Goal: Information Seeking & Learning: Learn about a topic

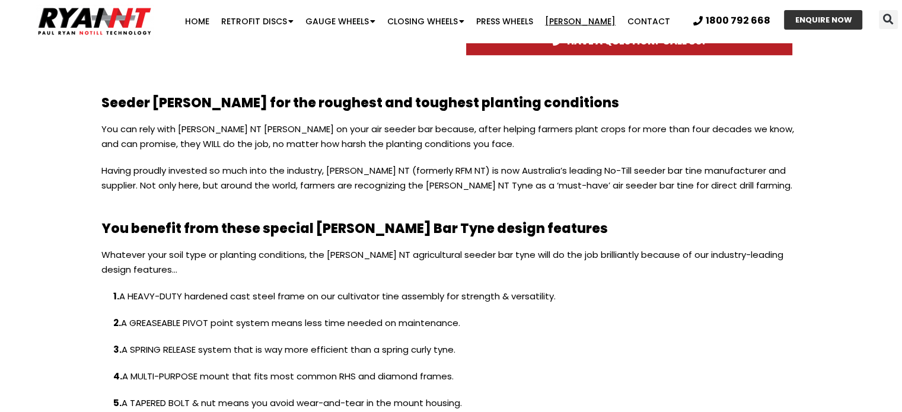
scroll to position [949, 0]
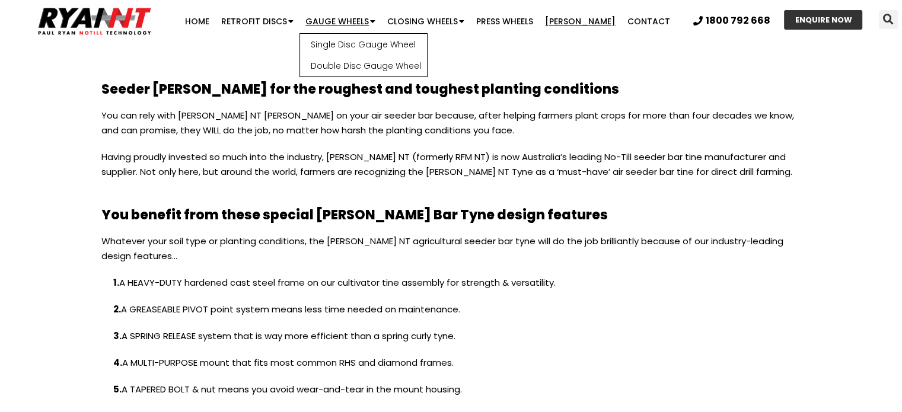
click at [356, 15] on link "Gauge Wheels" at bounding box center [341, 21] width 82 height 24
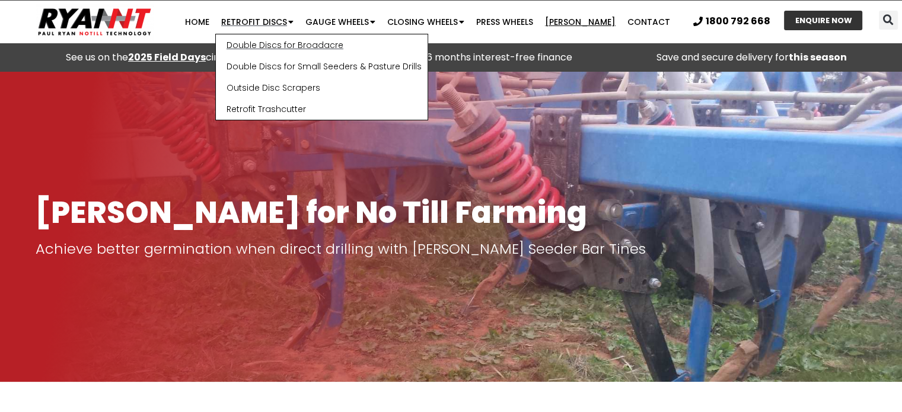
click at [292, 40] on link "Double Discs for Broadacre" at bounding box center [322, 44] width 212 height 21
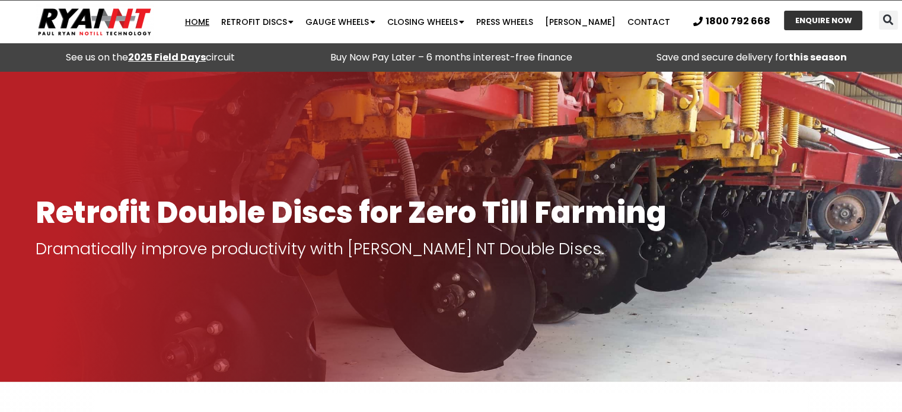
click at [214, 24] on link "Home" at bounding box center [197, 22] width 36 height 24
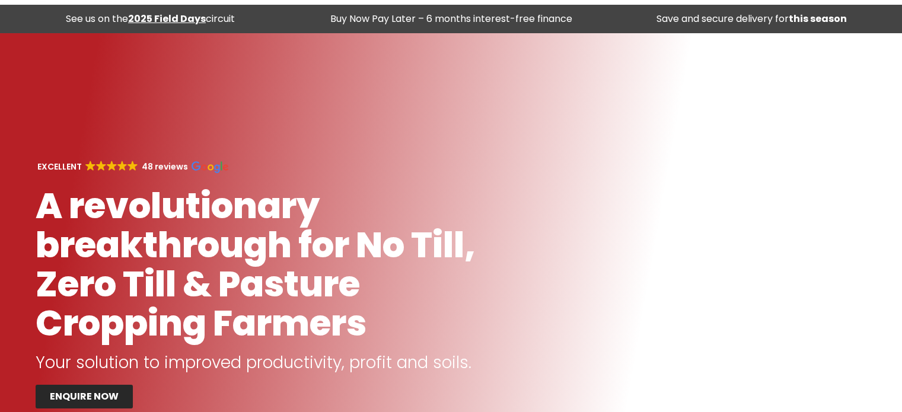
scroll to position [59, 0]
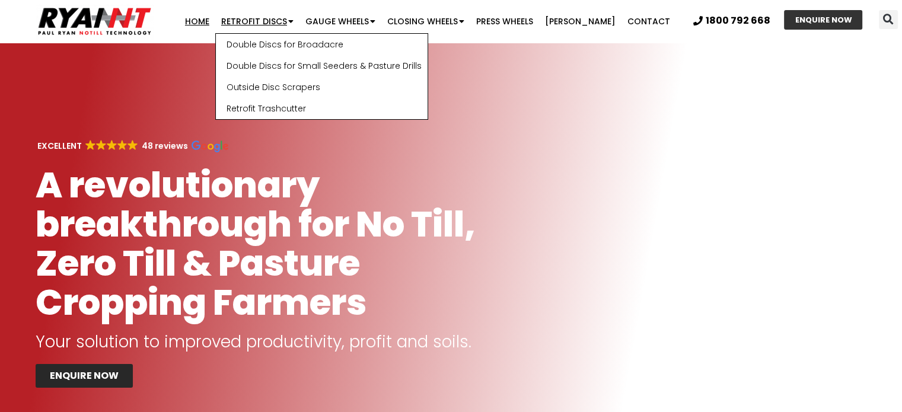
click at [285, 20] on link "Retrofit Discs" at bounding box center [257, 21] width 84 height 24
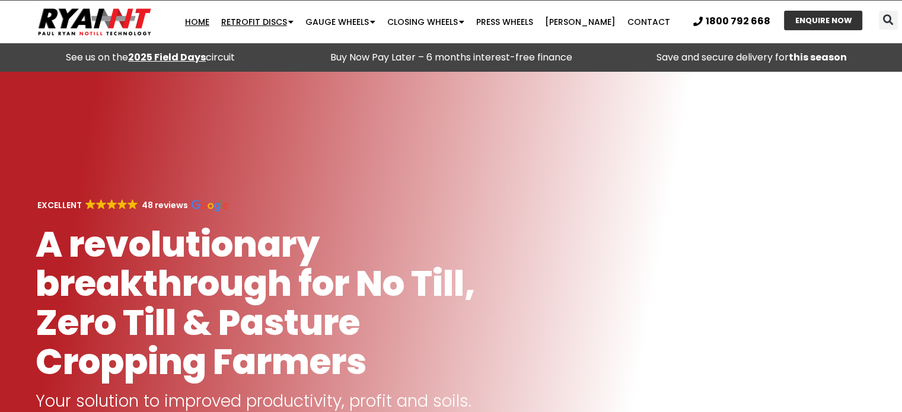
click at [285, 20] on link "Retrofit Discs" at bounding box center [257, 22] width 84 height 24
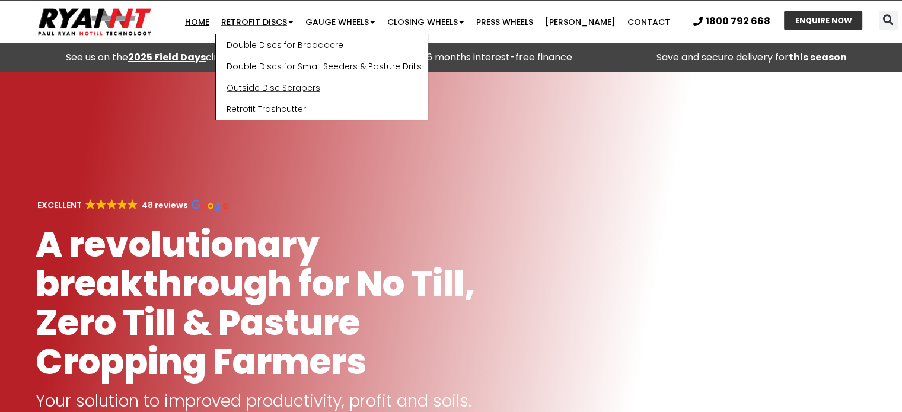
click at [285, 87] on link "Outside Disc Scrapers" at bounding box center [322, 87] width 212 height 21
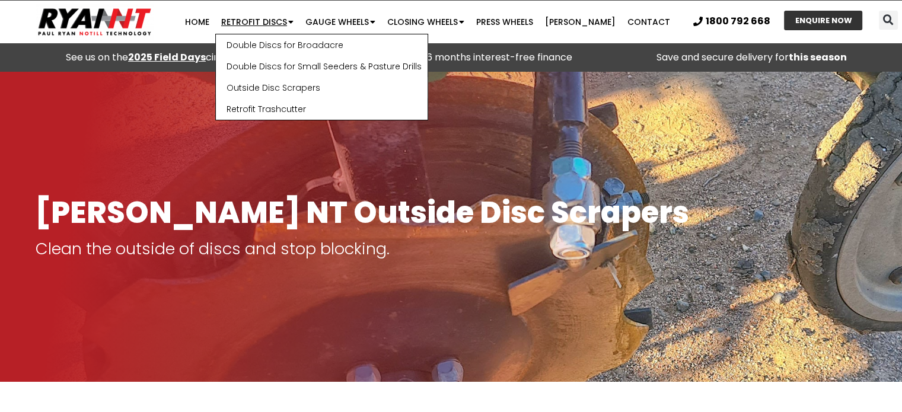
click at [275, 17] on link "Retrofit Discs" at bounding box center [257, 22] width 84 height 24
click at [297, 66] on link "Double Discs for Small Seeders & Pasture Drills" at bounding box center [322, 66] width 212 height 21
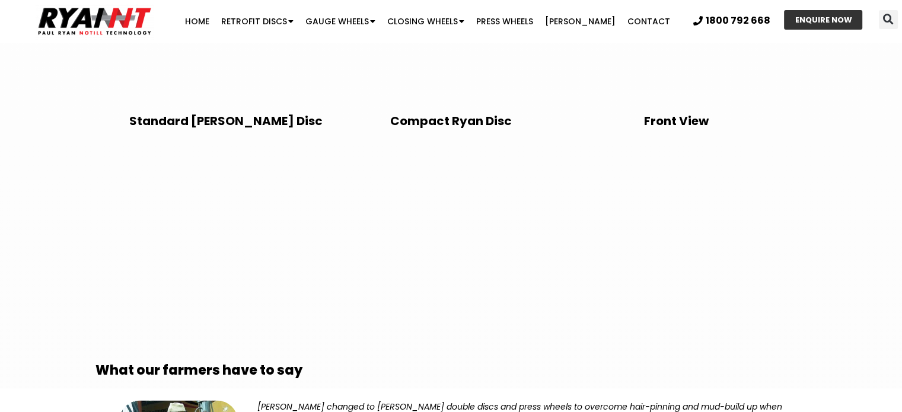
scroll to position [2551, 0]
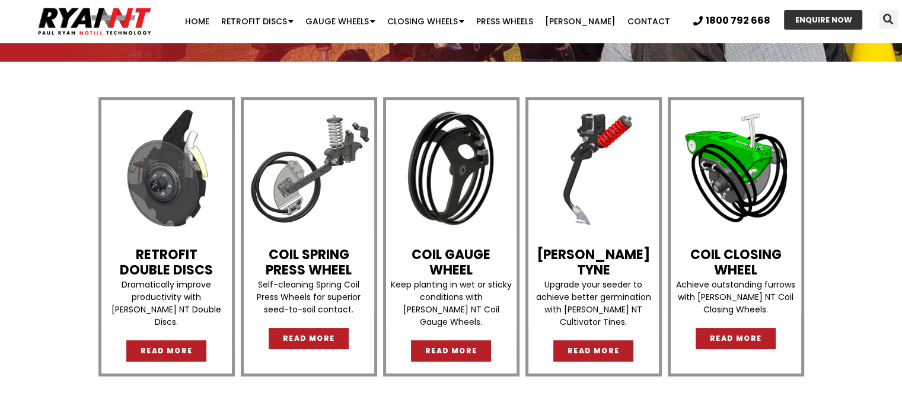
scroll to position [297, 0]
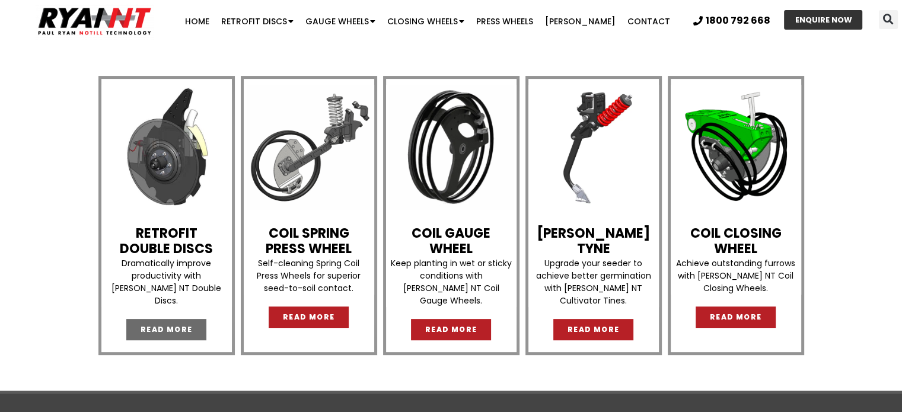
click at [189, 322] on link "READ MORE" at bounding box center [166, 329] width 81 height 21
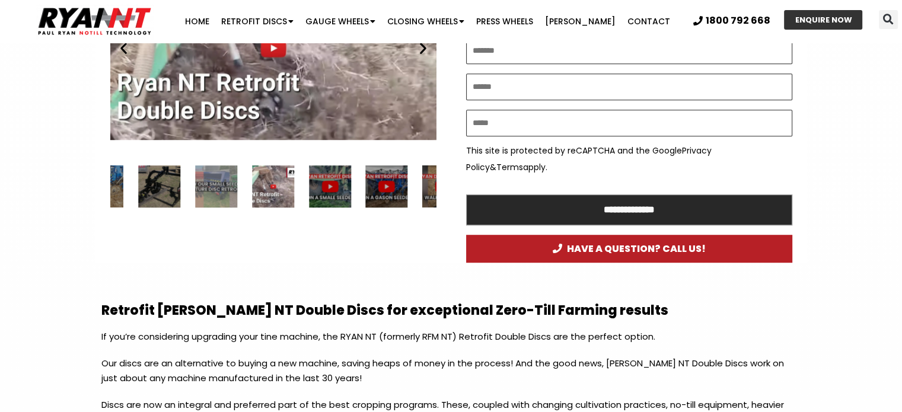
scroll to position [771, 0]
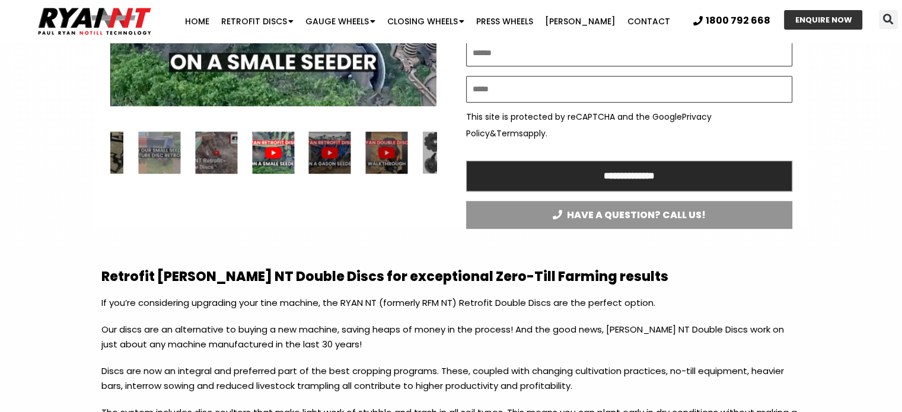
click at [641, 215] on span "HAVE A QUESTION? CALL US!" at bounding box center [629, 215] width 153 height 10
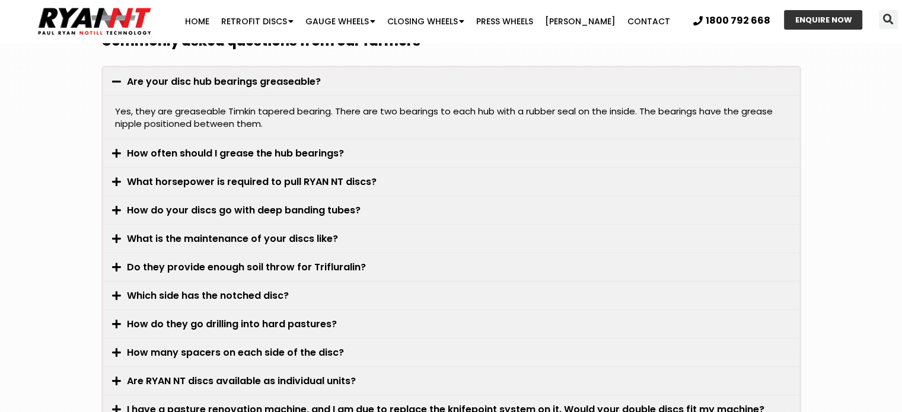
scroll to position [3204, 0]
click at [283, 147] on link "How often should I grease the hub bearings?" at bounding box center [235, 153] width 217 height 14
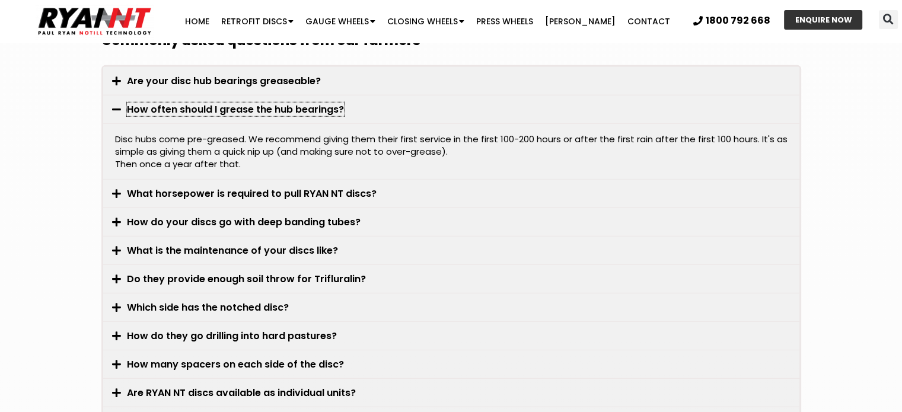
scroll to position [3145, 0]
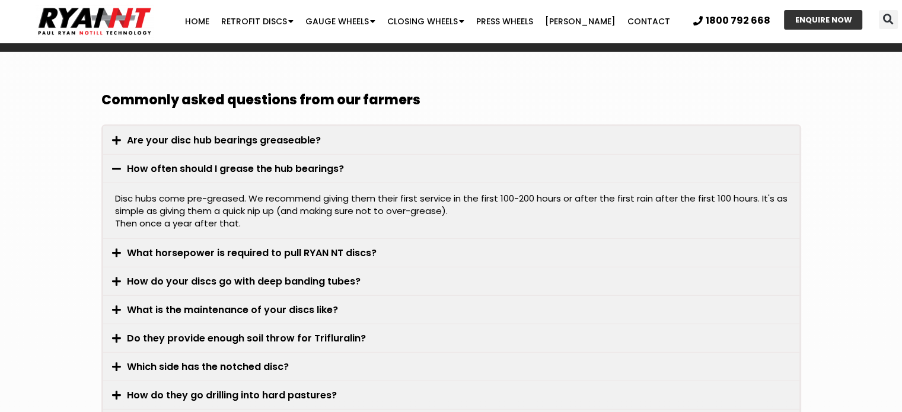
drag, startPoint x: 377, startPoint y: 244, endPoint x: 376, endPoint y: 234, distance: 10.2
click at [377, 239] on div "What horsepower is required to pull RYAN NT discs?" at bounding box center [451, 253] width 697 height 28
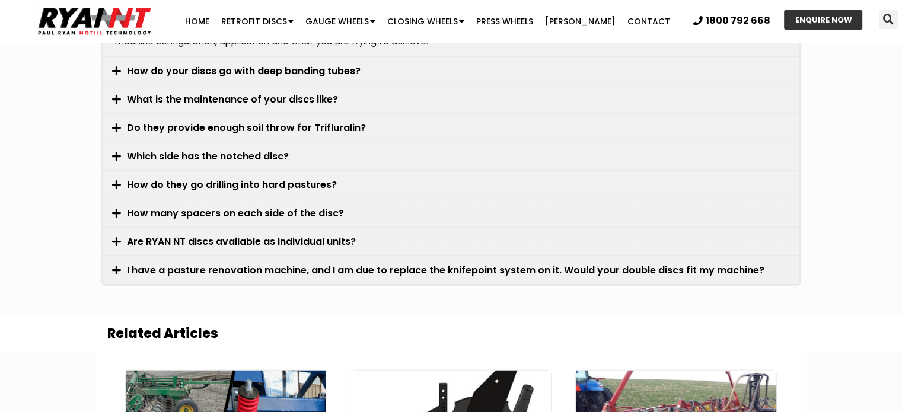
scroll to position [3323, 0]
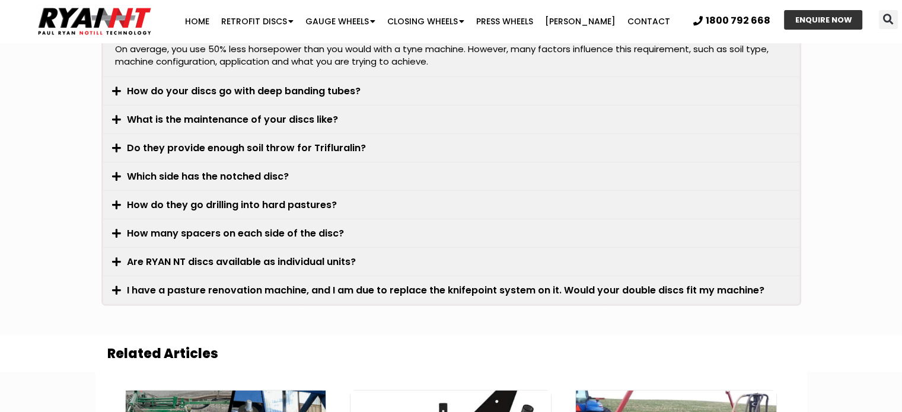
click at [295, 118] on link "What is the maintenance of your discs like?" at bounding box center [232, 120] width 211 height 14
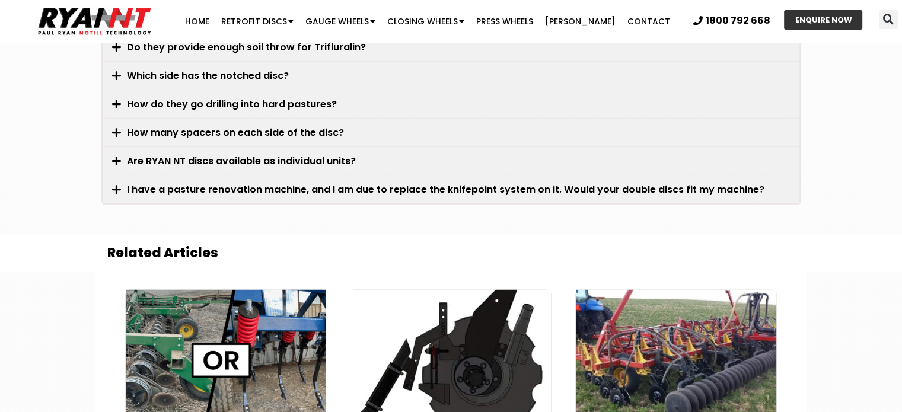
scroll to position [3441, 0]
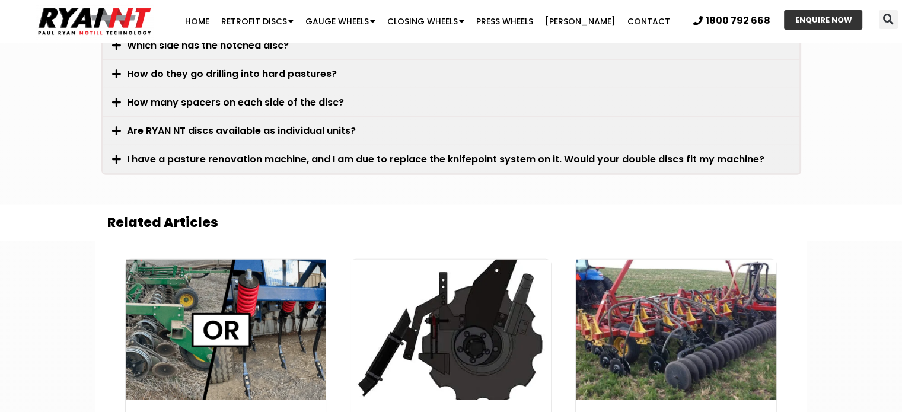
click at [266, 129] on link "Are RYAN NT discs available as individual units?" at bounding box center [241, 131] width 229 height 14
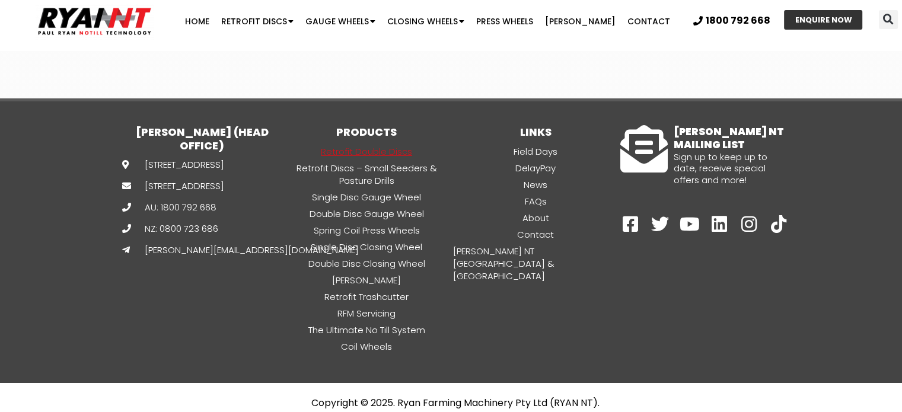
scroll to position [4270, 0]
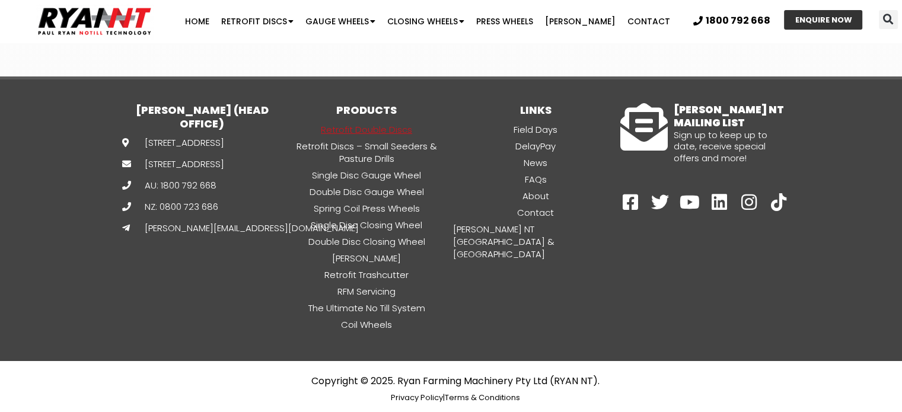
click at [388, 123] on link "Retrofit Double Discs" at bounding box center [366, 130] width 169 height 14
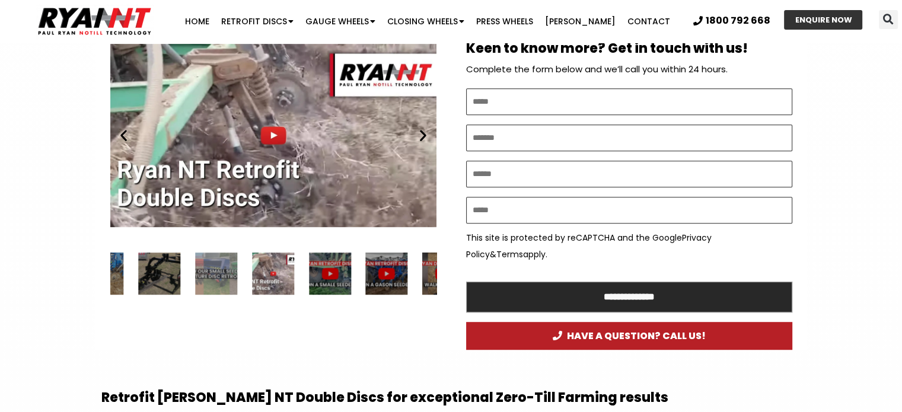
scroll to position [831, 0]
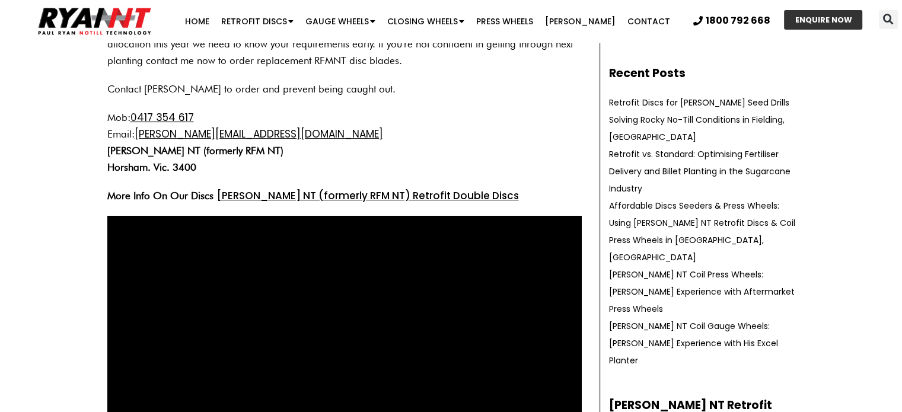
scroll to position [240, 0]
